Goal: Task Accomplishment & Management: Manage account settings

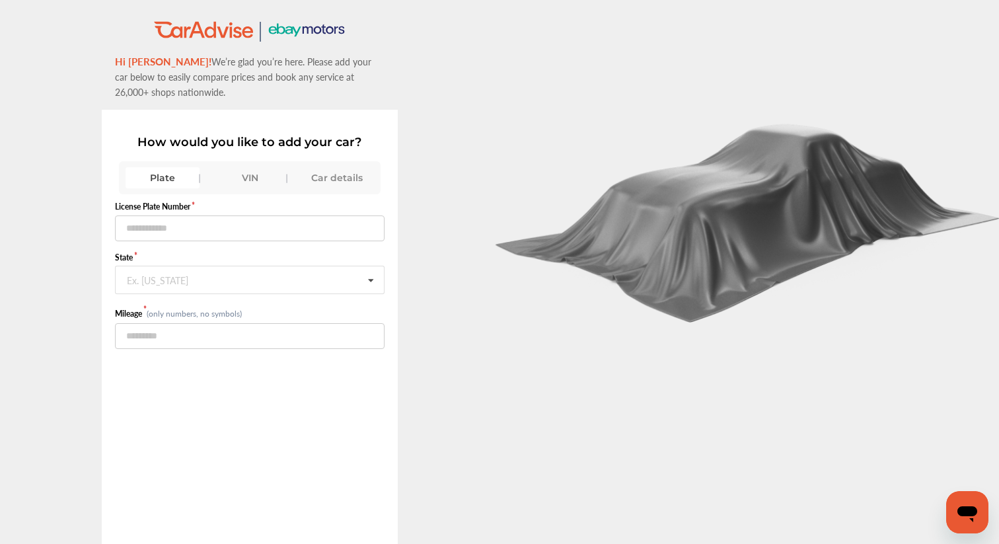
click at [242, 176] on div "VIN" at bounding box center [250, 177] width 74 height 21
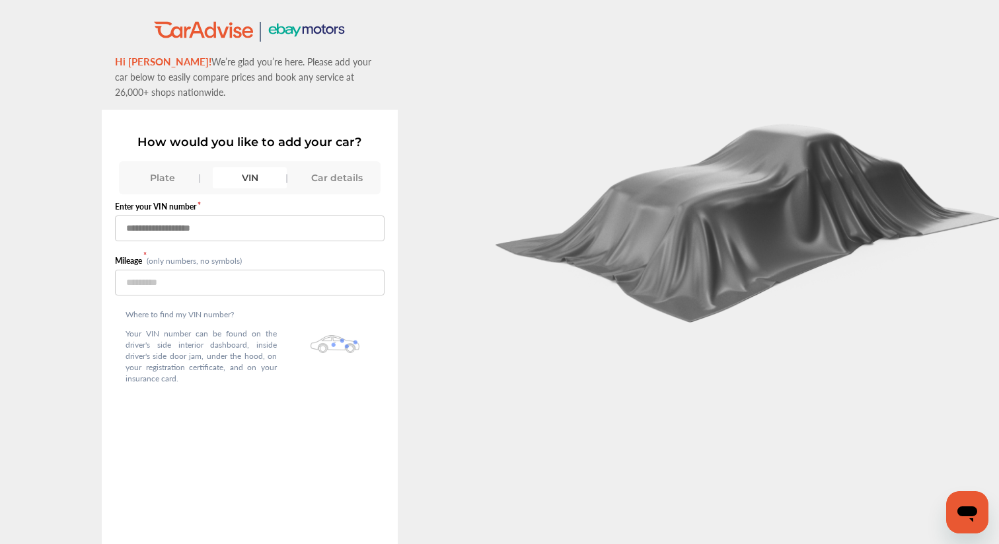
click at [221, 226] on input "text" at bounding box center [250, 228] width 270 height 26
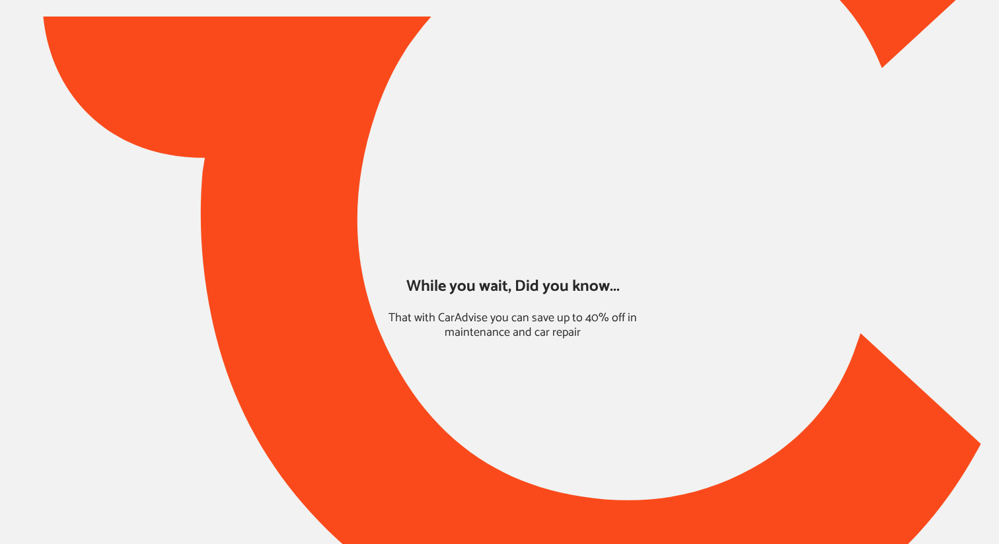
type input "*****"
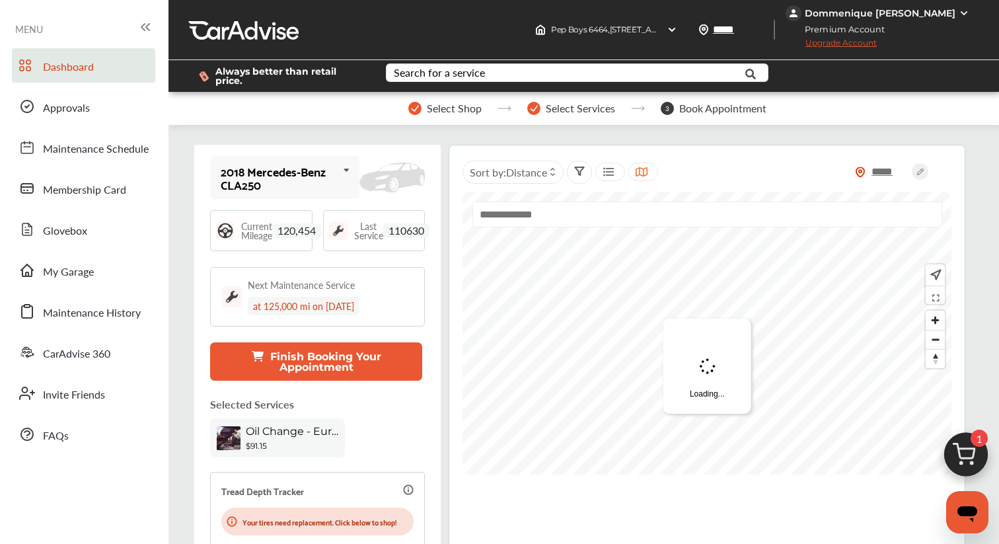
click at [895, 22] on span "Premium Account" at bounding box center [841, 29] width 108 height 14
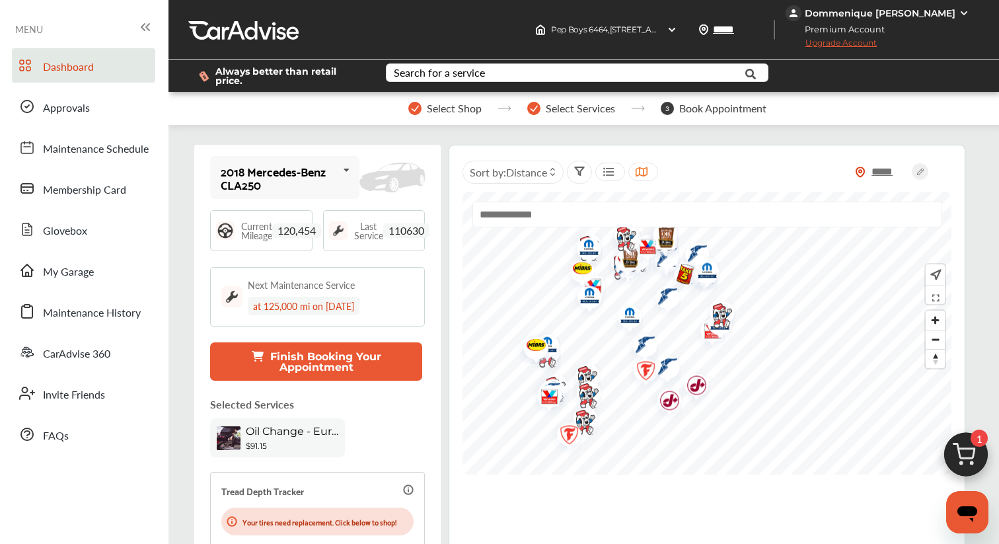
click at [918, 17] on div "Dommenique [PERSON_NAME]" at bounding box center [880, 13] width 151 height 12
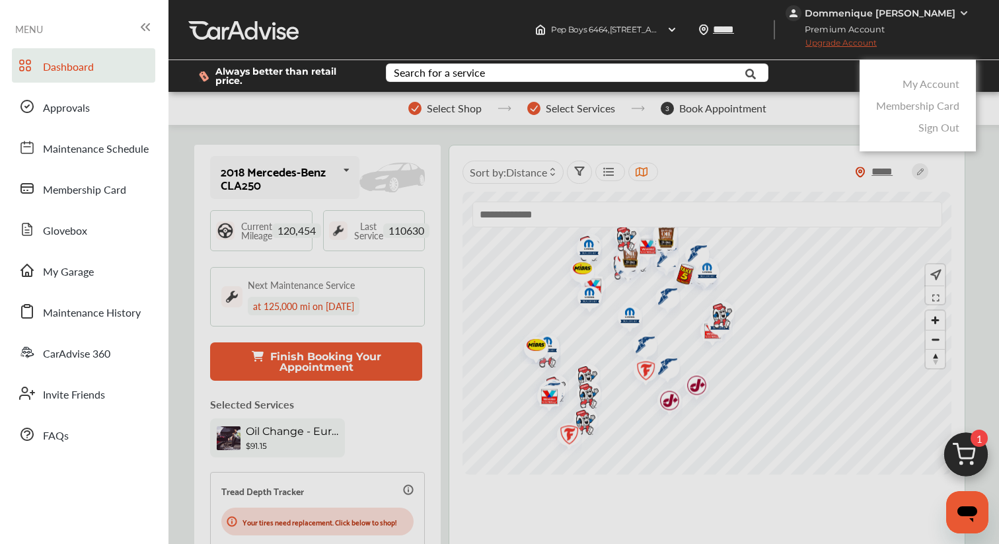
click at [909, 81] on link "My Account" at bounding box center [931, 83] width 57 height 15
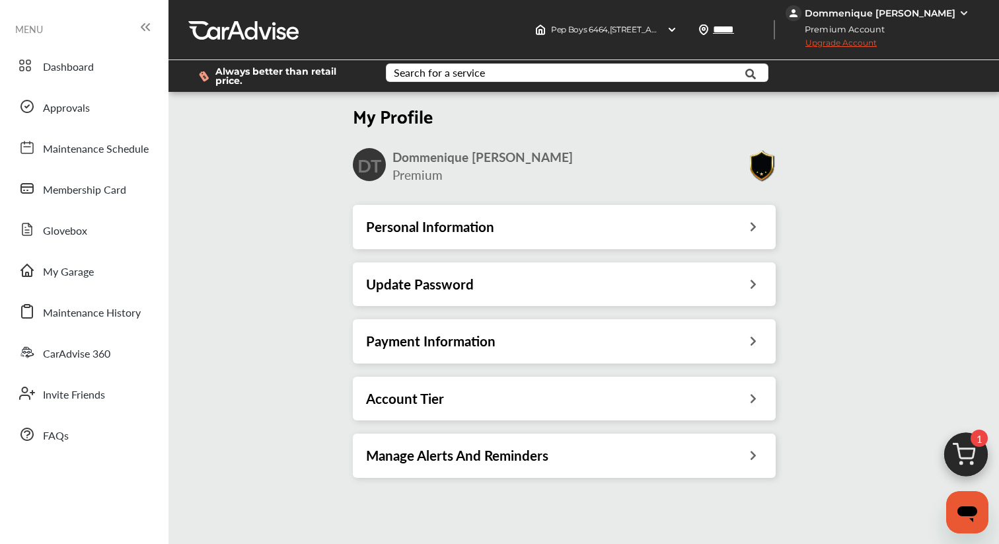
click at [636, 332] on div "Payment Information" at bounding box center [564, 340] width 397 height 17
